Goal: Task Accomplishment & Management: Manage account settings

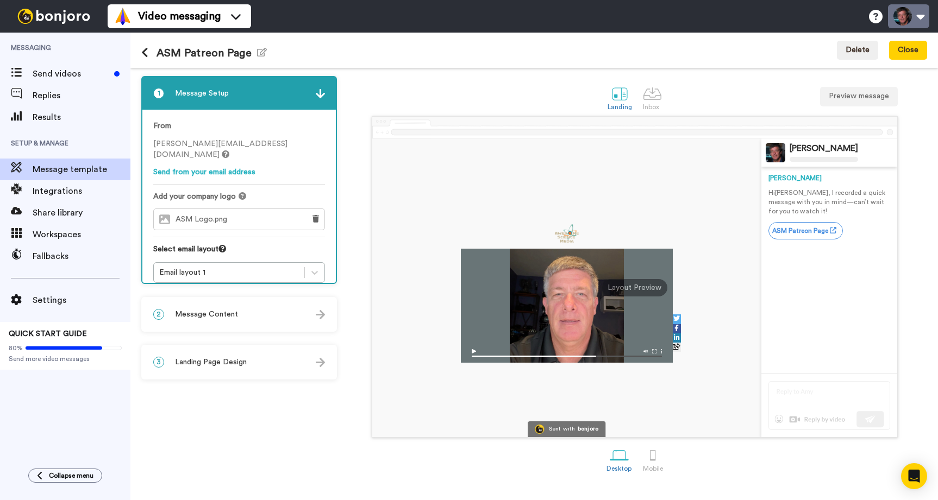
click at [915, 14] on button at bounding box center [908, 16] width 41 height 24
click at [912, 48] on button "Close" at bounding box center [908, 51] width 38 height 20
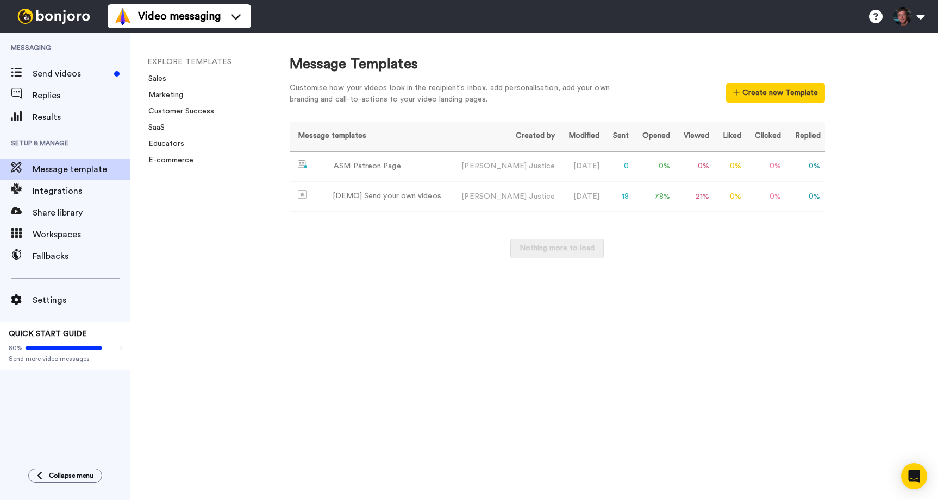
click at [870, 109] on div "Message Templates Customise how your videos look in the recipient's inbox, add …" at bounding box center [603, 267] width 670 height 468
click at [912, 10] on button at bounding box center [908, 16] width 41 height 24
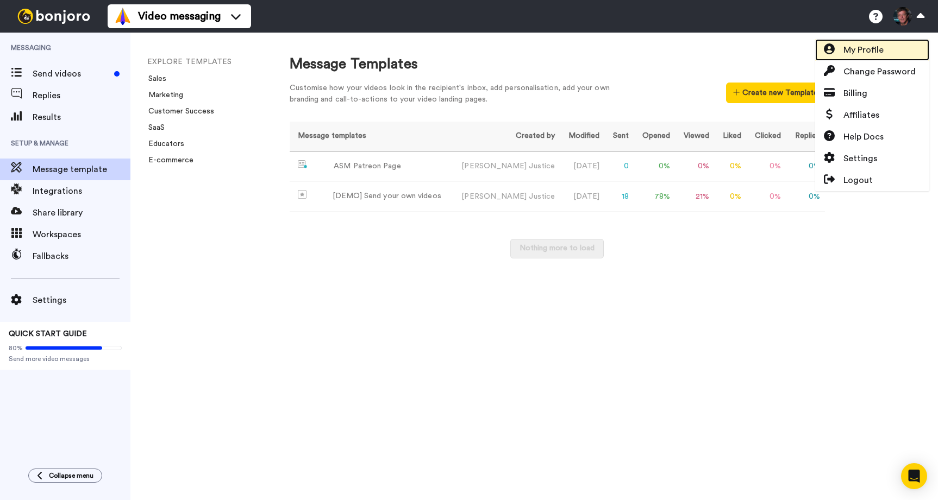
click at [878, 46] on span "My Profile" at bounding box center [863, 49] width 40 height 13
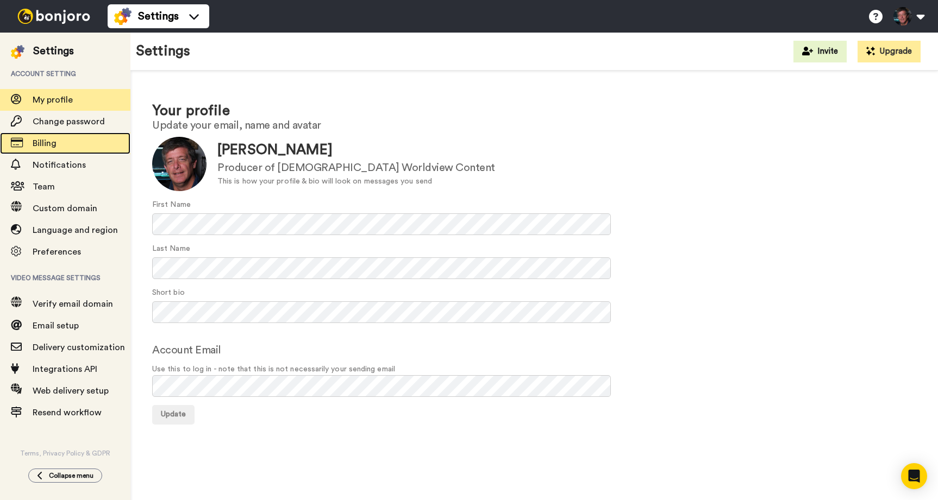
click at [48, 148] on span "Billing" at bounding box center [45, 143] width 24 height 9
click at [36, 142] on span "Billing" at bounding box center [45, 143] width 24 height 9
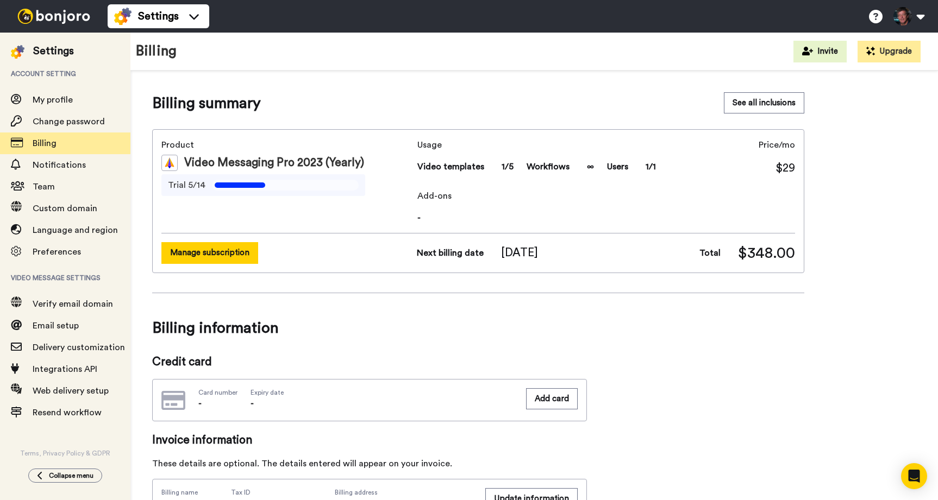
click at [209, 252] on button "Manage subscription" at bounding box center [209, 252] width 97 height 21
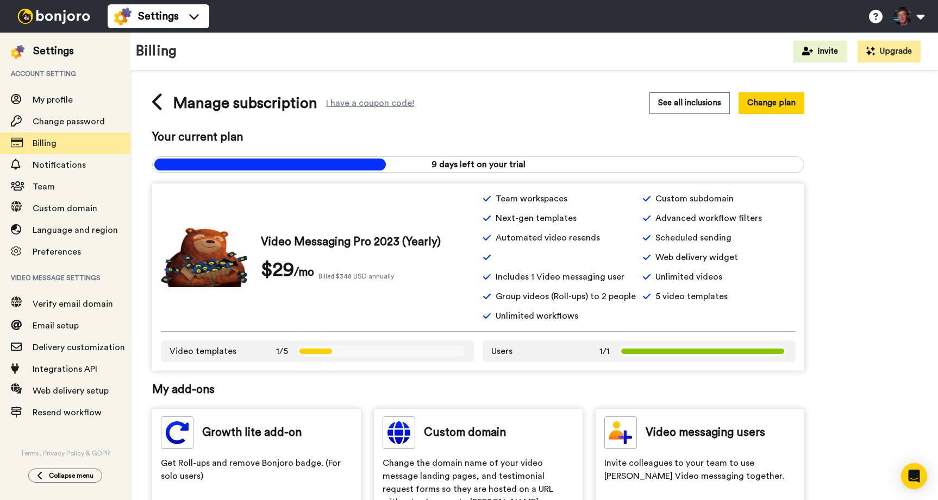
click at [837, 177] on div "Manage subscription I have a coupon code! See all inclusions Change plan Your c…" at bounding box center [534, 460] width 764 height 737
